Goal: Navigation & Orientation: Find specific page/section

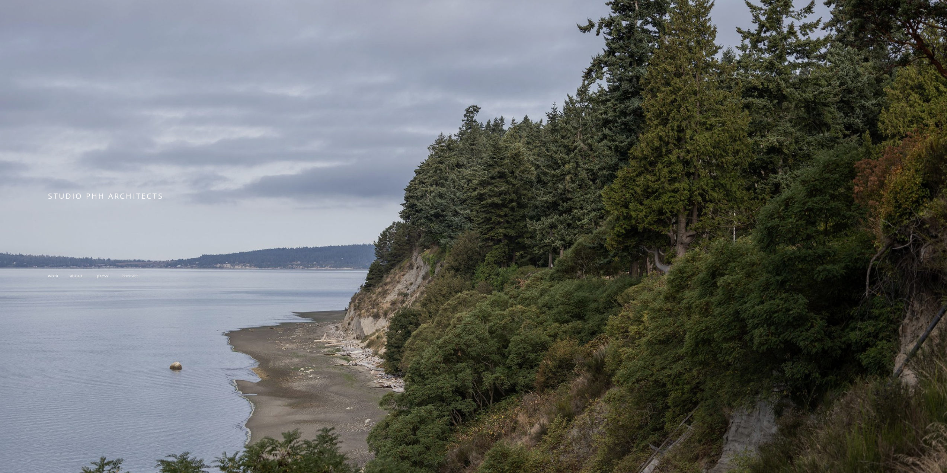
scroll to position [189, 0]
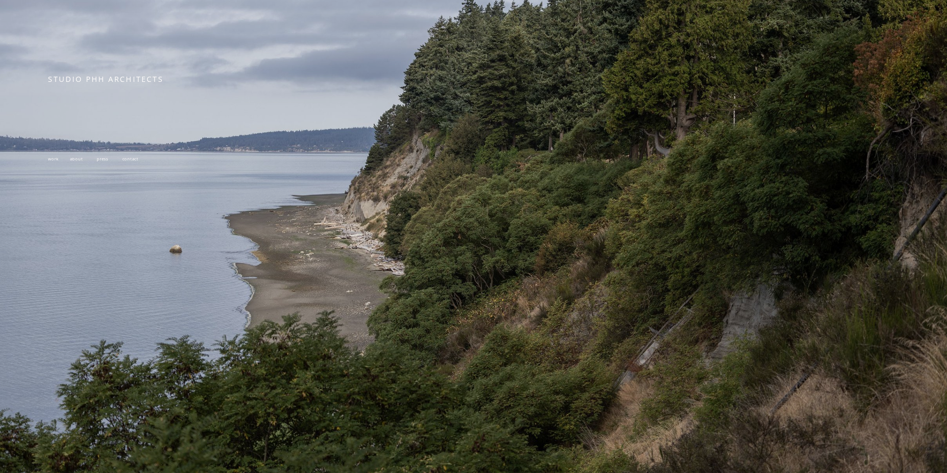
click at [51, 156] on span "work" at bounding box center [53, 159] width 10 height 6
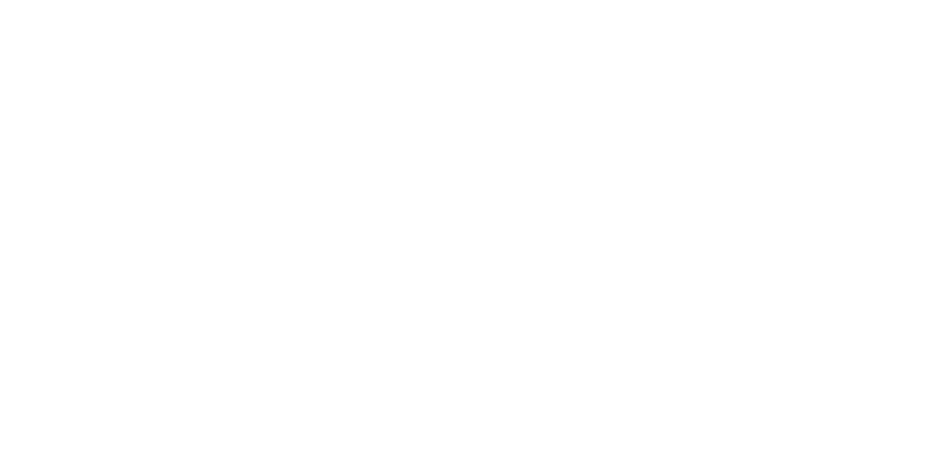
scroll to position [1079, 0]
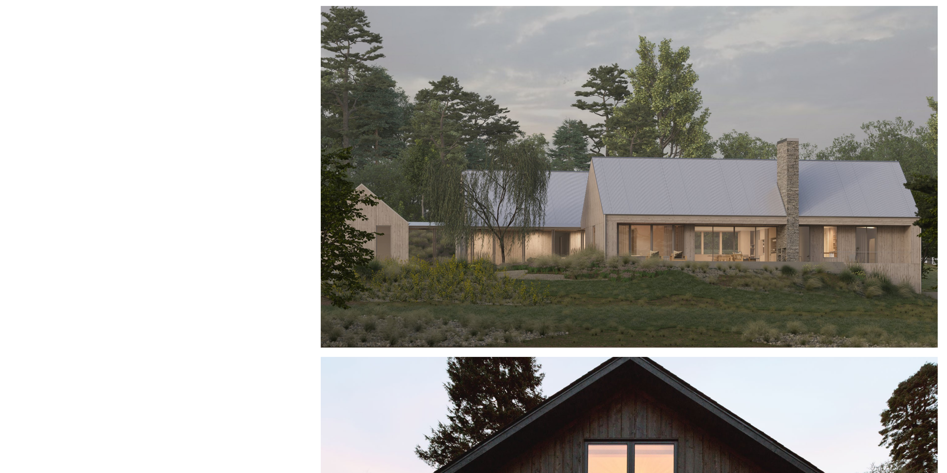
click at [736, 243] on div at bounding box center [629, 177] width 617 height 342
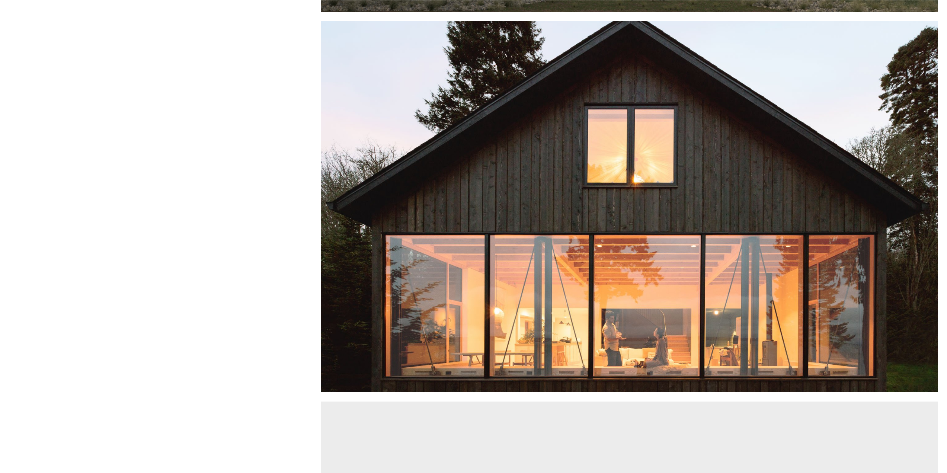
scroll to position [1451, 0]
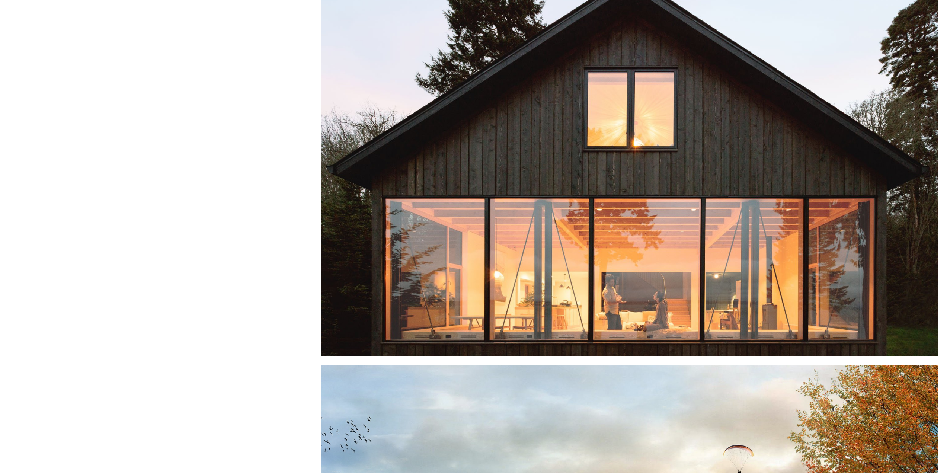
click at [440, 266] on div at bounding box center [629, 170] width 617 height 371
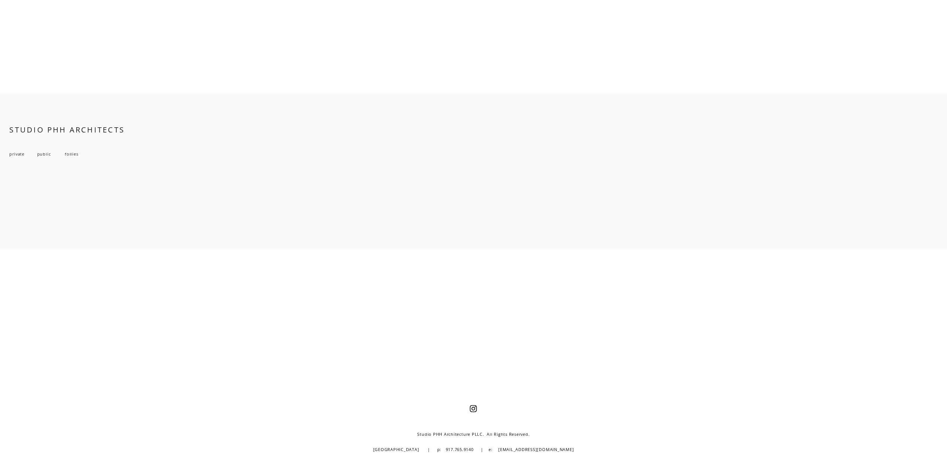
scroll to position [7714, 0]
